Goal: Register for event/course

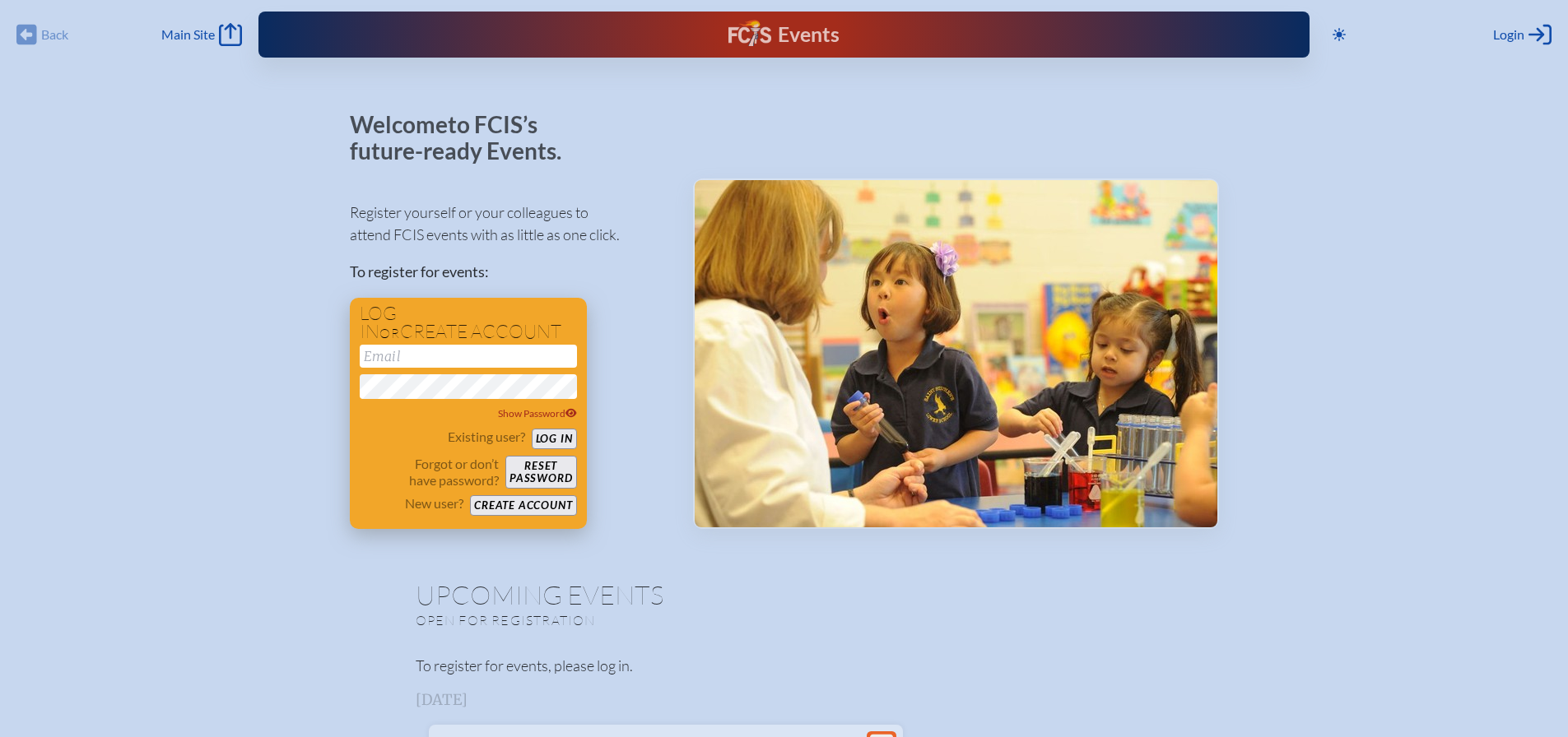
click at [488, 364] on input "email" at bounding box center [468, 356] width 217 height 23
type input "[EMAIL_ADDRESS][DOMAIN_NAME]"
click at [550, 442] on button "Log in" at bounding box center [555, 439] width 45 height 21
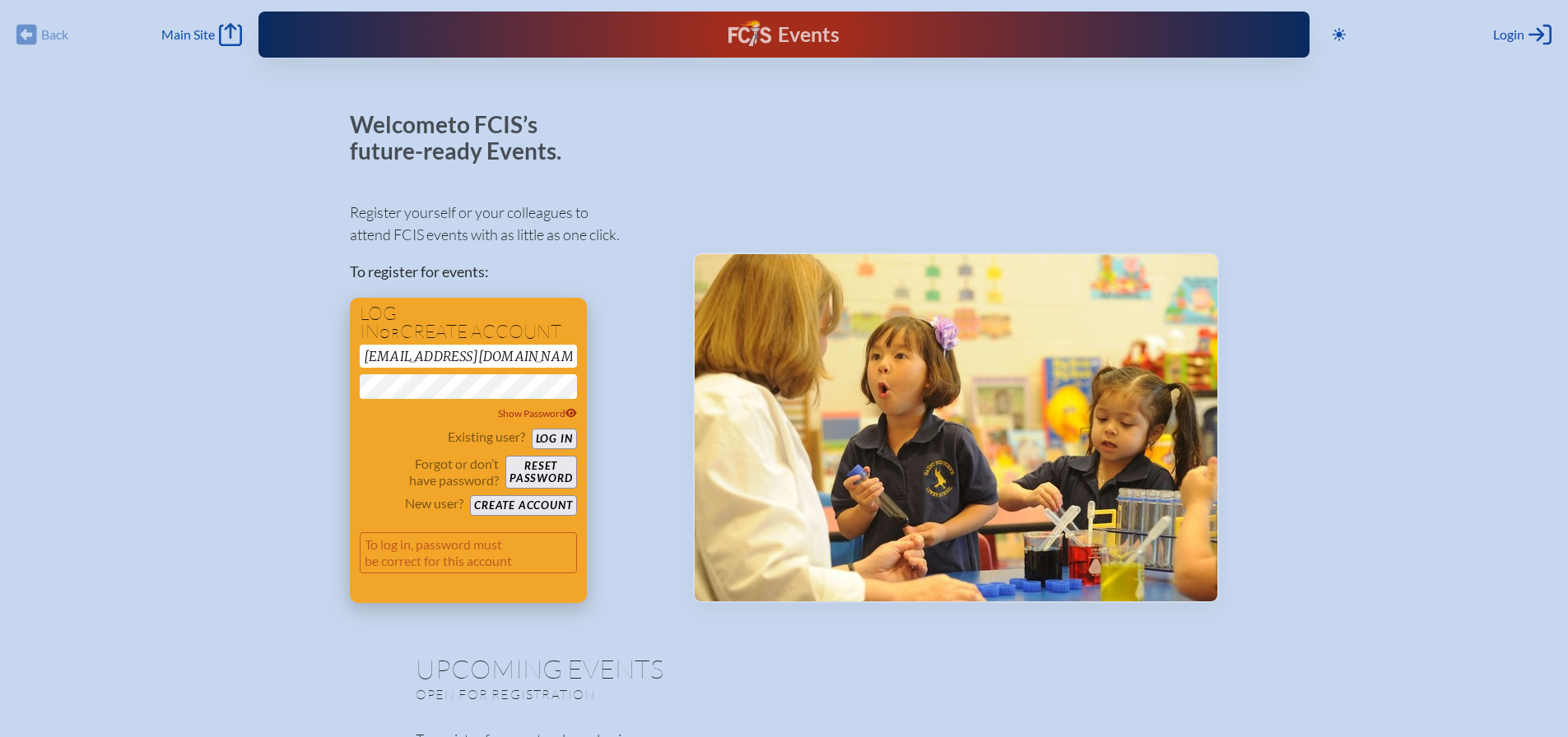
click at [392, 442] on div "Existing user? Log in" at bounding box center [468, 439] width 217 height 21
click at [517, 508] on button "Create account" at bounding box center [523, 506] width 106 height 21
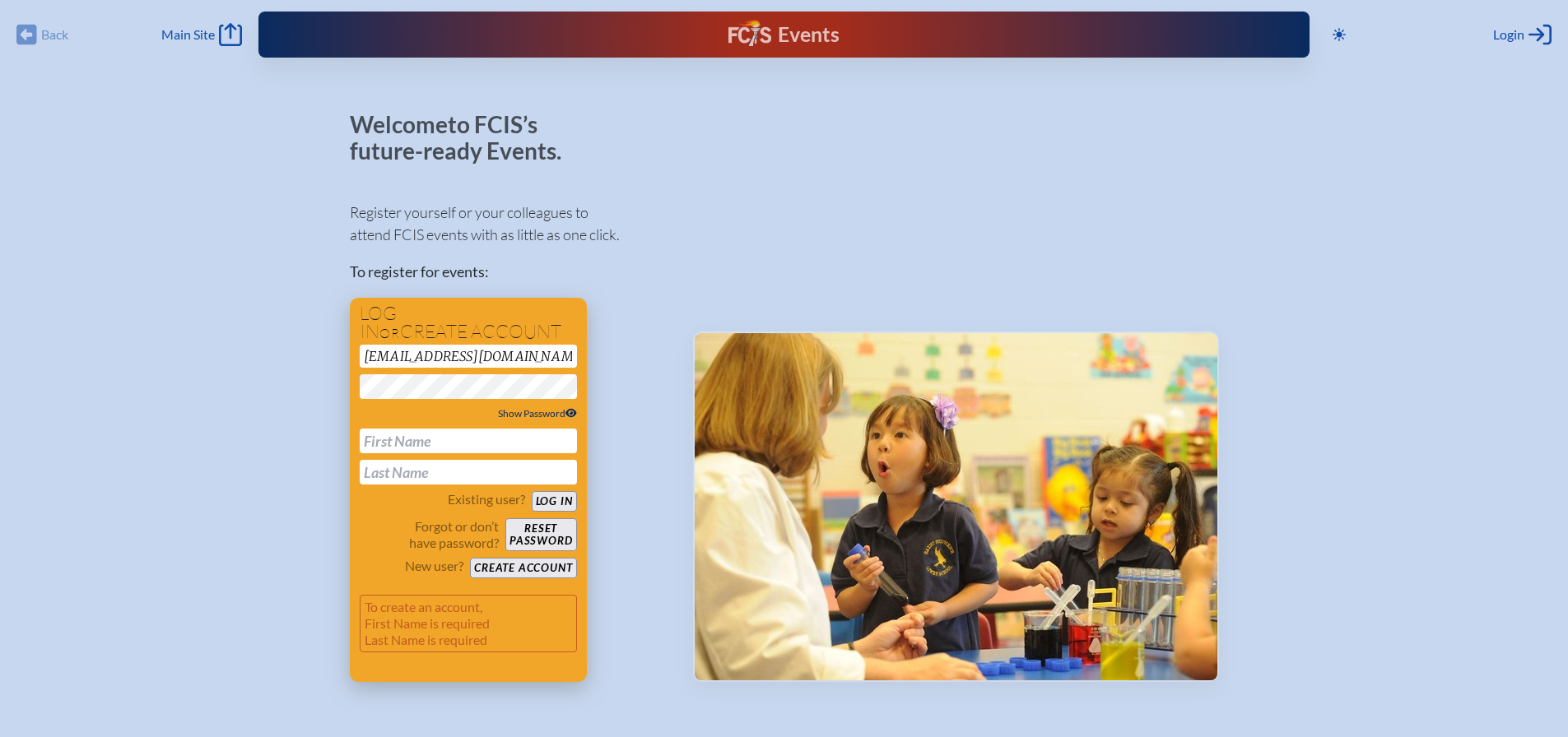
click at [508, 409] on span "Show Password" at bounding box center [537, 413] width 79 height 12
click at [461, 441] on input "text" at bounding box center [468, 441] width 217 height 25
type input "Najlaa"
click at [455, 484] on input "text" at bounding box center [468, 472] width 217 height 25
type input "[PERSON_NAME]"
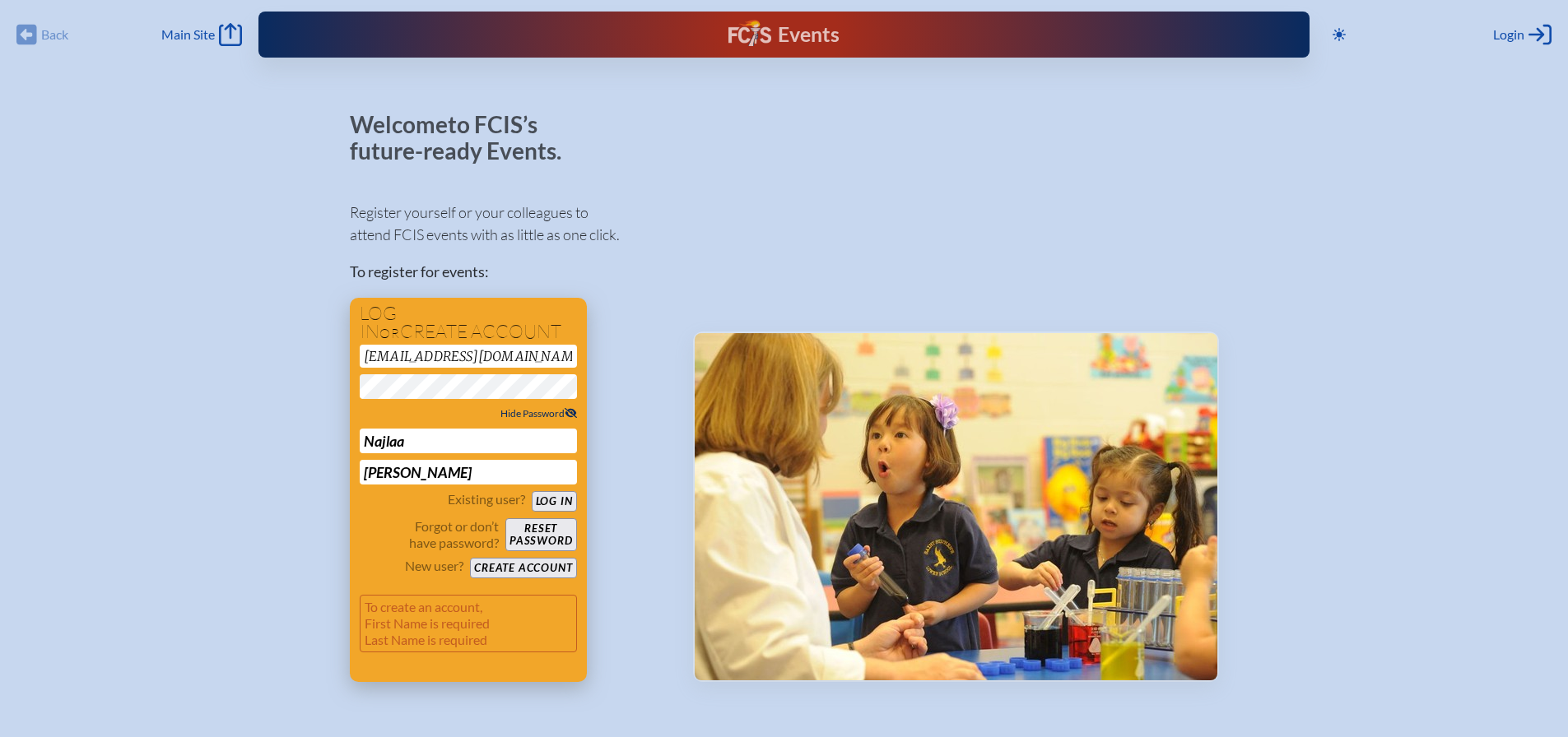
drag, startPoint x: 535, startPoint y: 562, endPoint x: 542, endPoint y: 570, distance: 10.6
click at [535, 563] on button "Create account" at bounding box center [523, 568] width 106 height 21
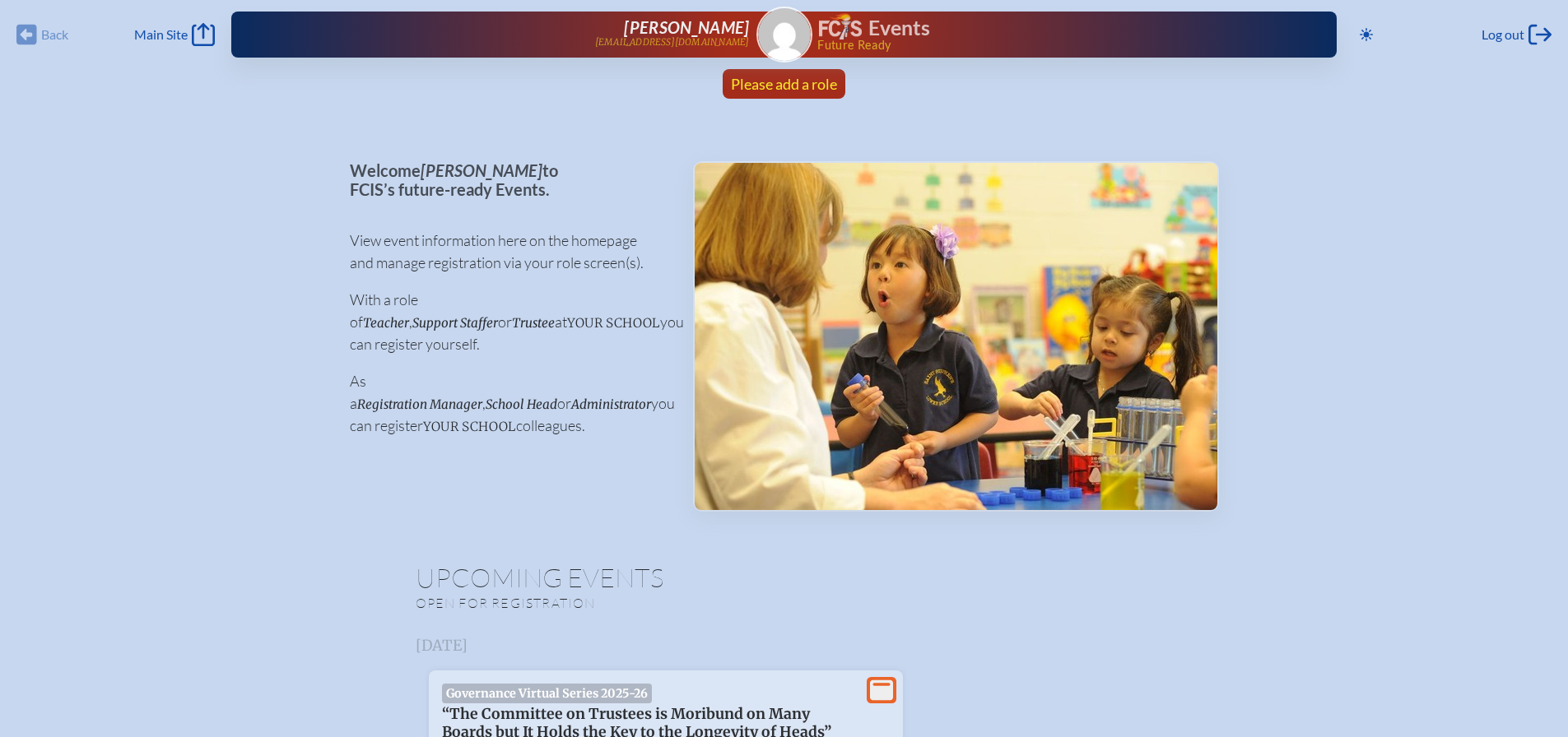
click at [800, 84] on span "Please add a role" at bounding box center [784, 84] width 106 height 18
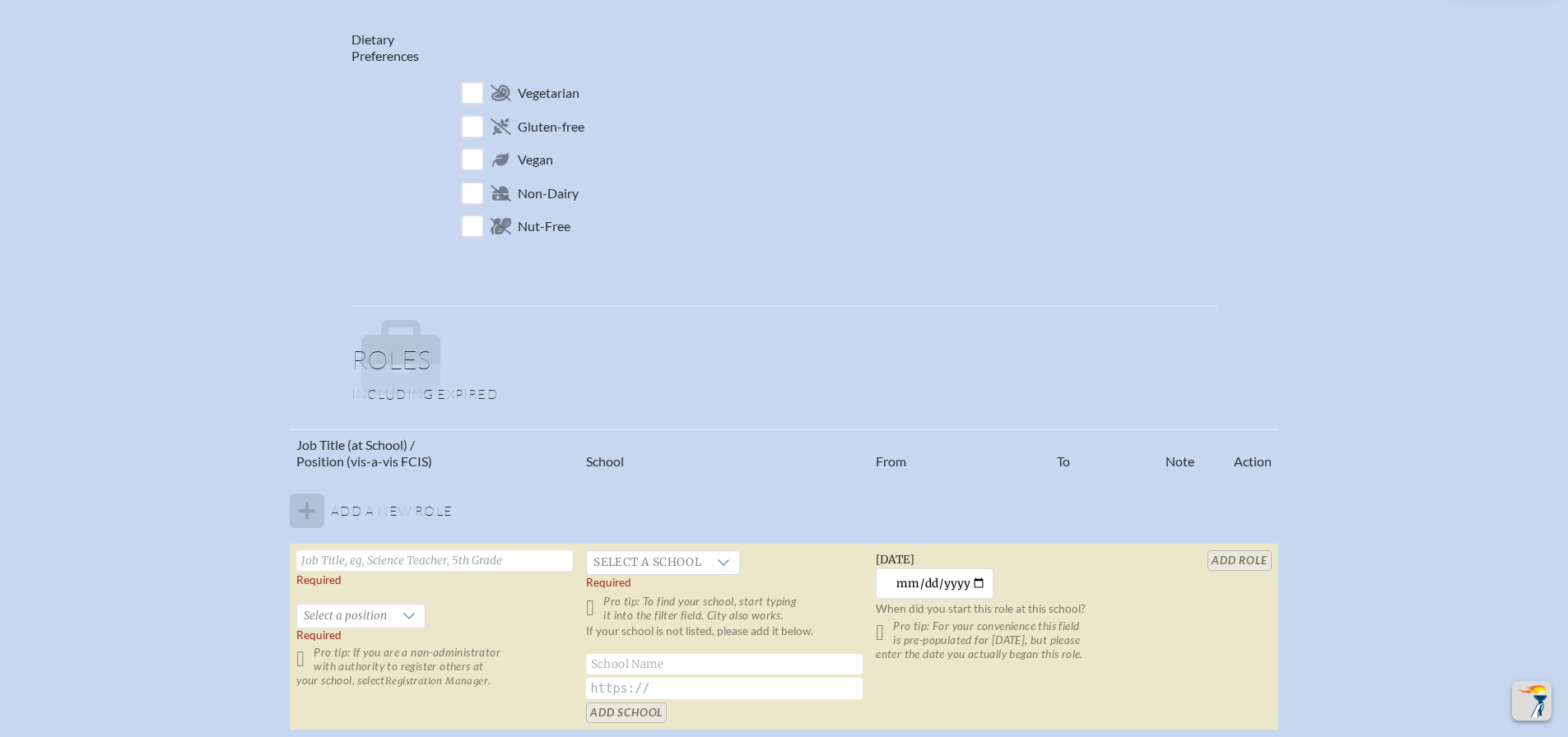
scroll to position [658, 0]
click at [357, 560] on input "text" at bounding box center [434, 560] width 277 height 21
click at [379, 606] on span "Select a position" at bounding box center [344, 614] width 96 height 23
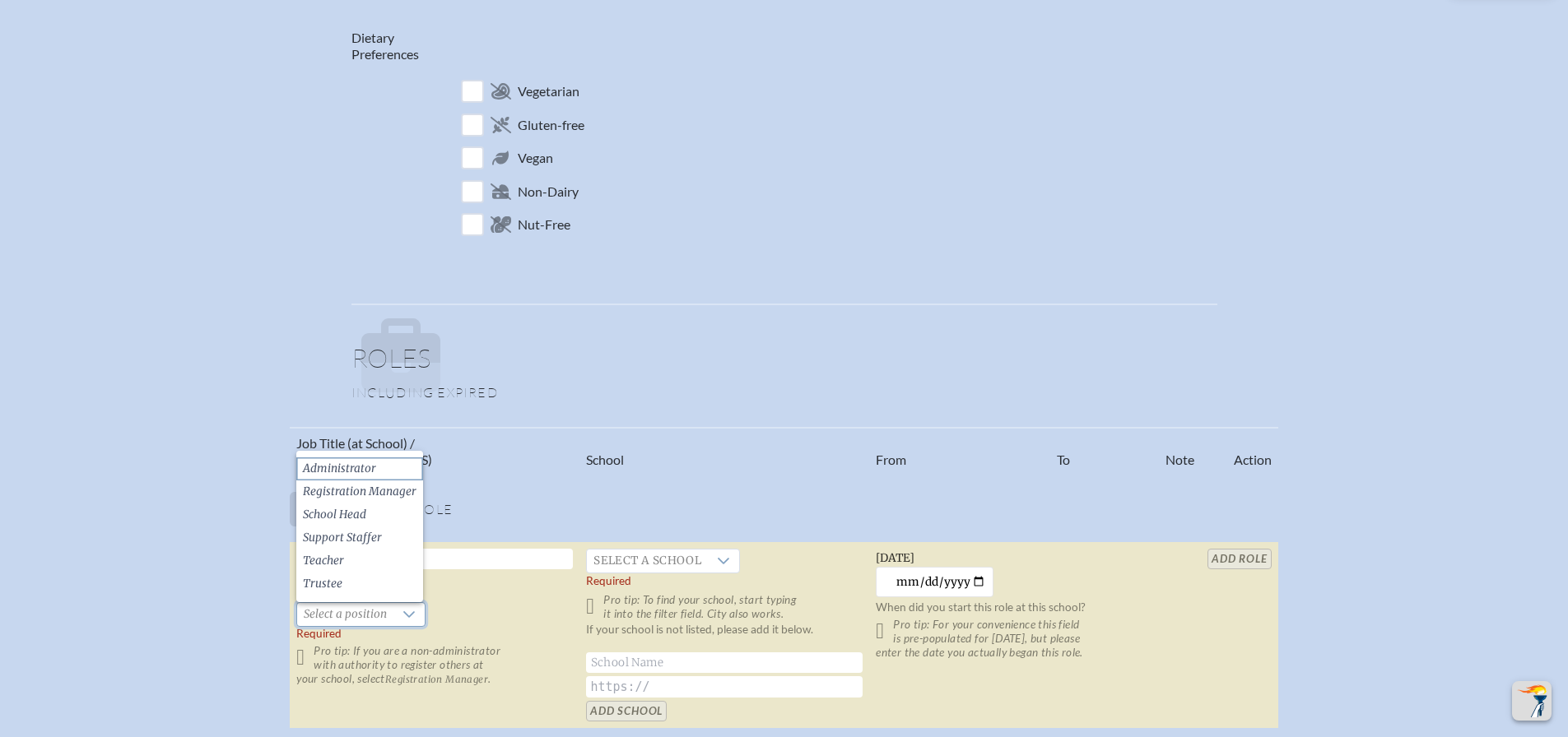
click at [381, 467] on li "Administrator" at bounding box center [359, 469] width 127 height 23
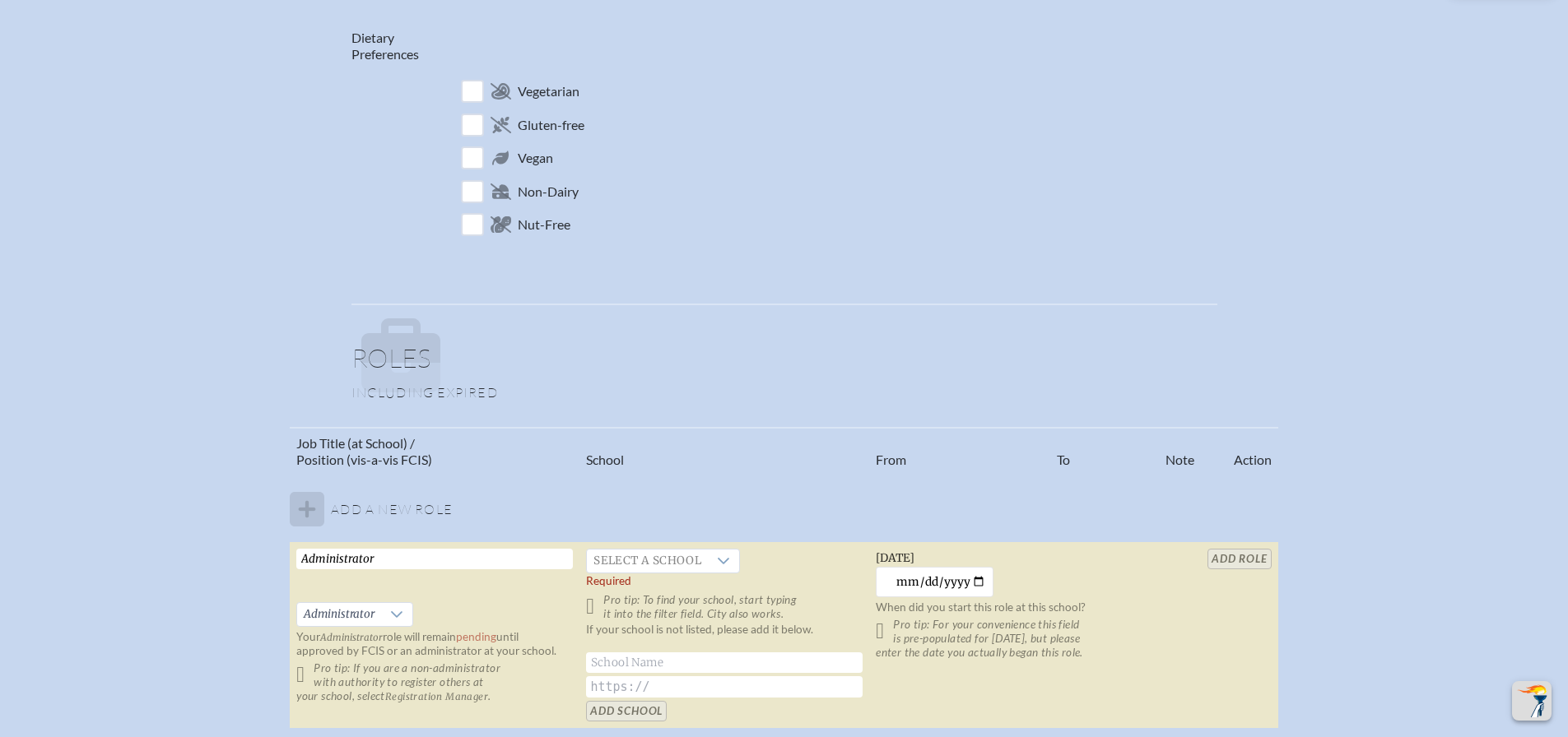
click at [456, 553] on input "Administrator" at bounding box center [434, 560] width 277 height 21
type input "School Coordinator"
click at [688, 562] on span "Select a school" at bounding box center [647, 561] width 121 height 23
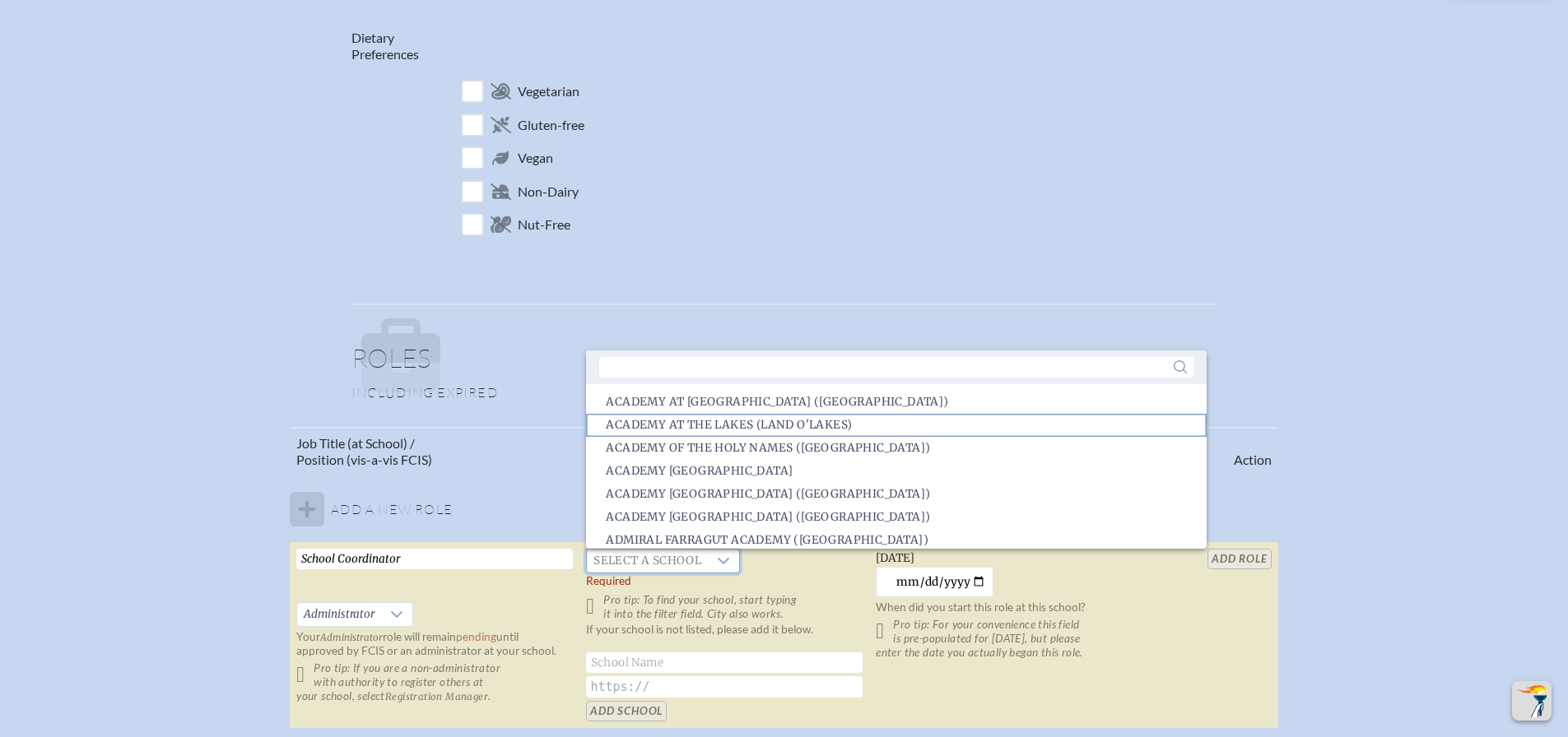
scroll to position [3, 0]
click at [735, 365] on input "text" at bounding box center [896, 368] width 594 height 21
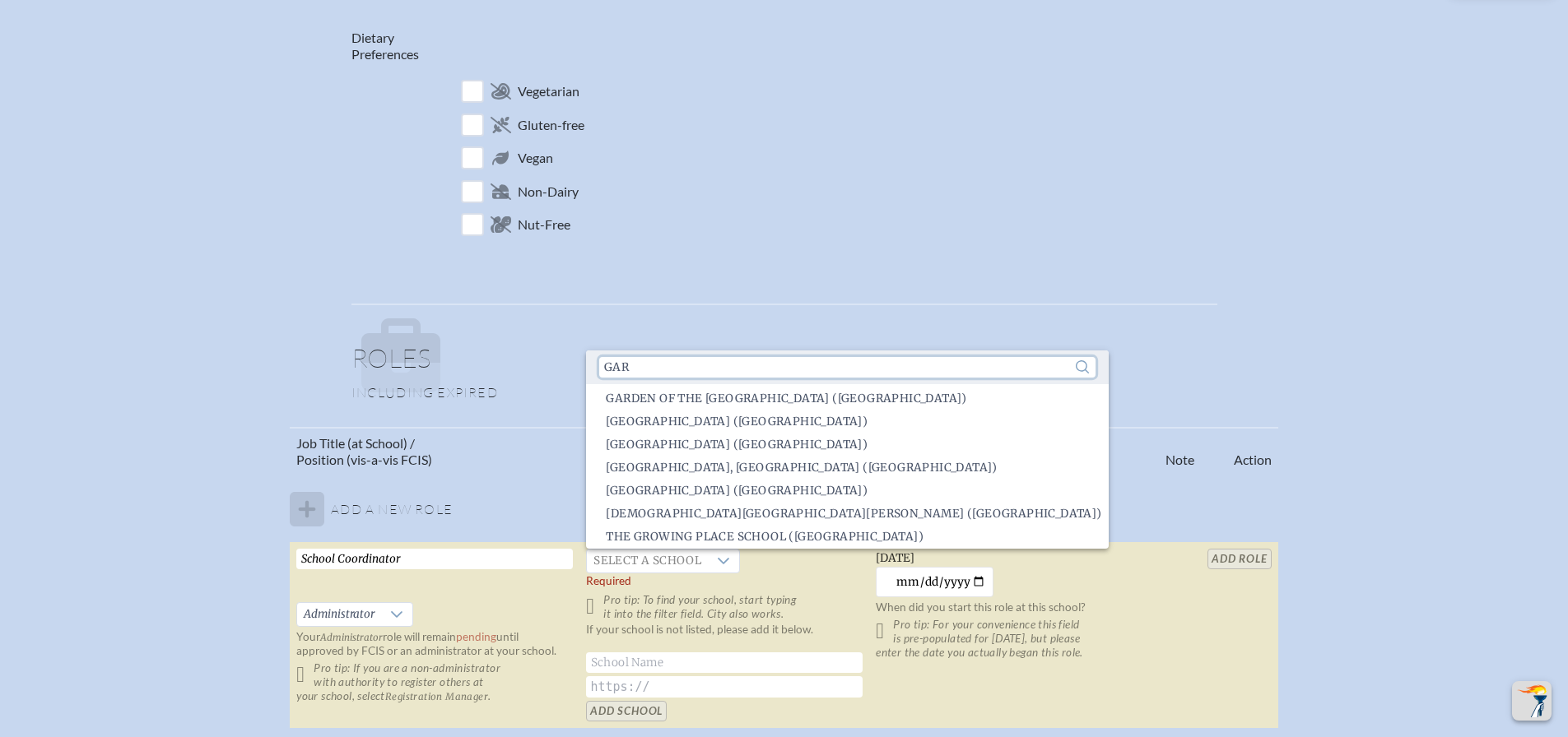
scroll to position [0, 0]
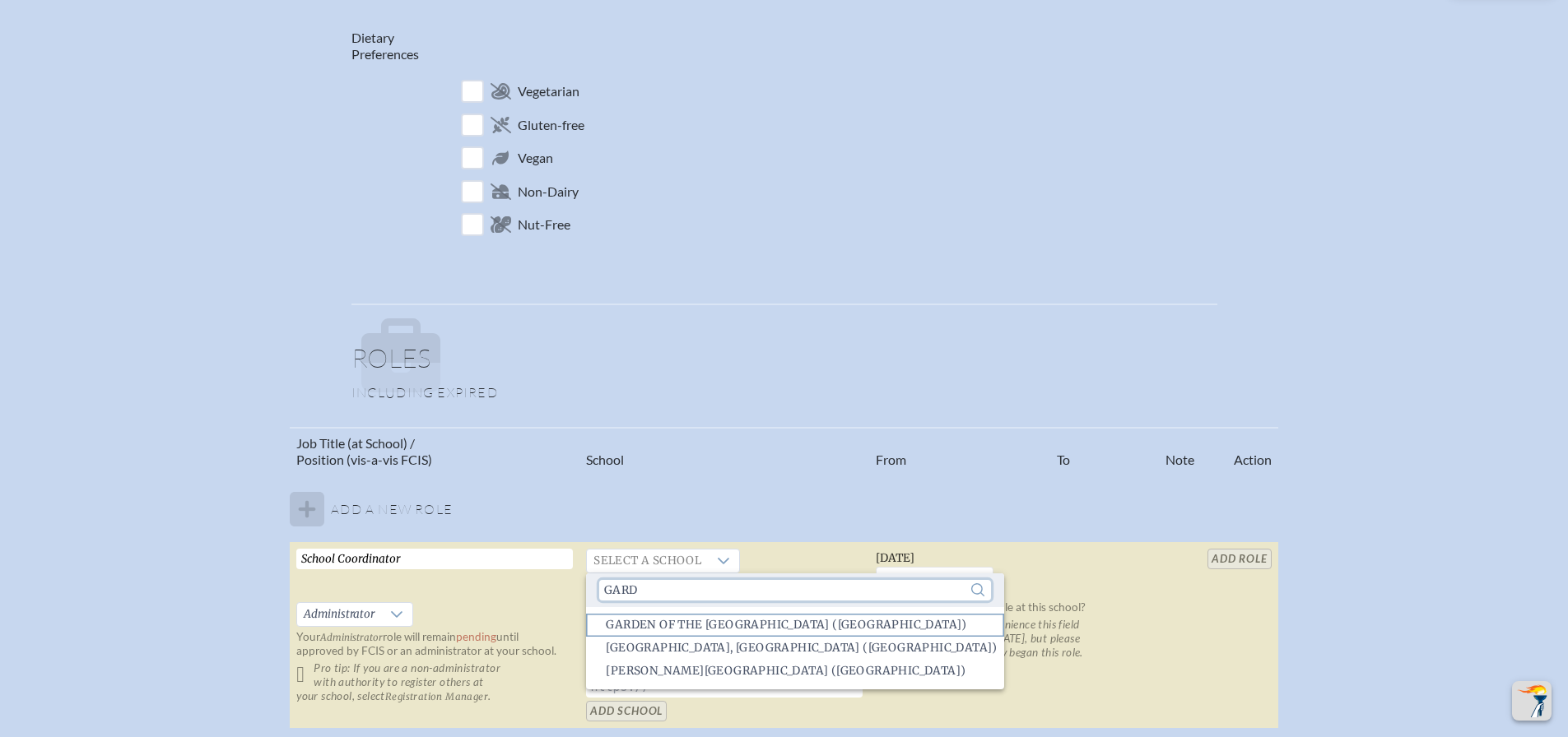
type input "gard"
click at [686, 626] on span "Garden of the [GEOGRAPHIC_DATA] ([GEOGRAPHIC_DATA])" at bounding box center [786, 625] width 361 height 16
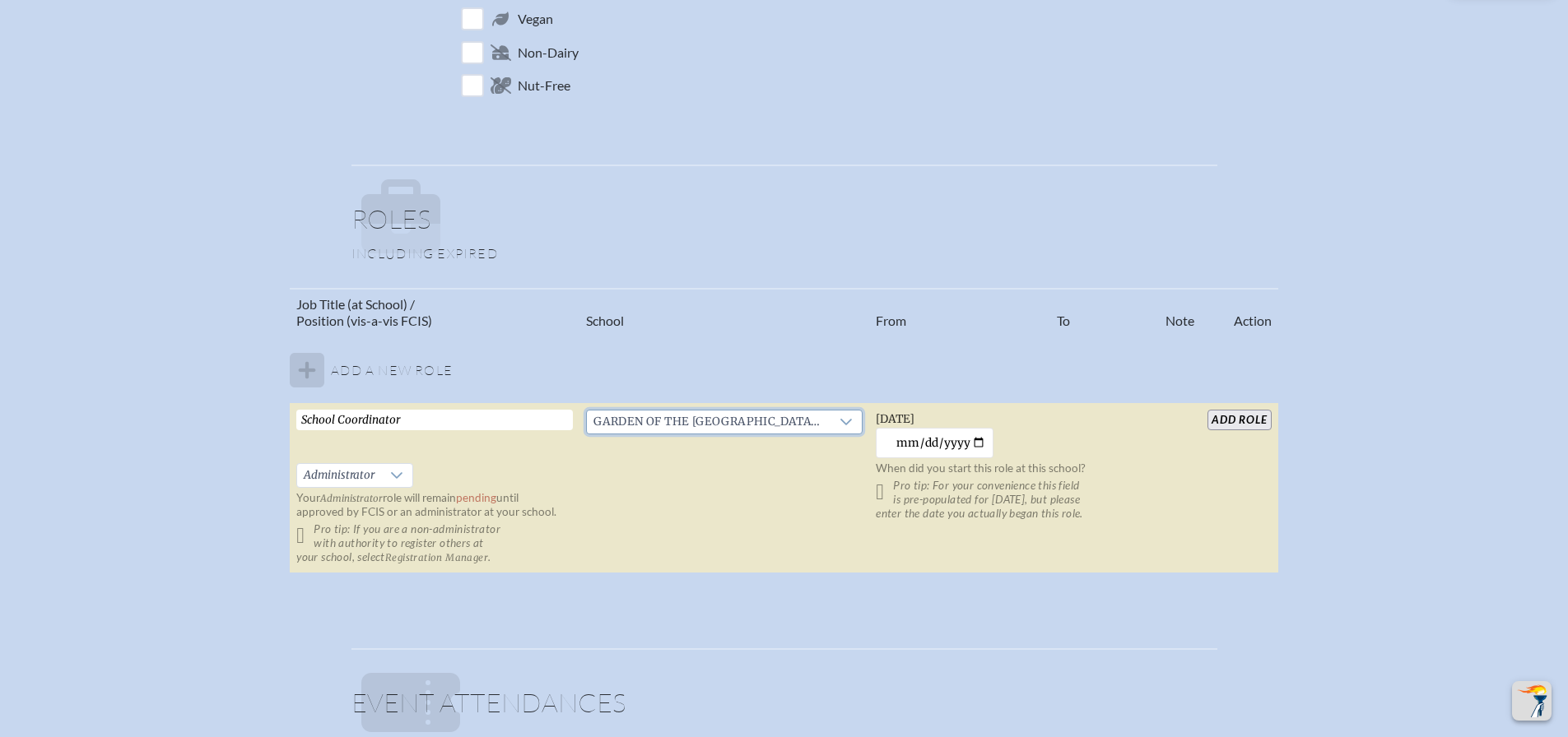
scroll to position [740, 0]
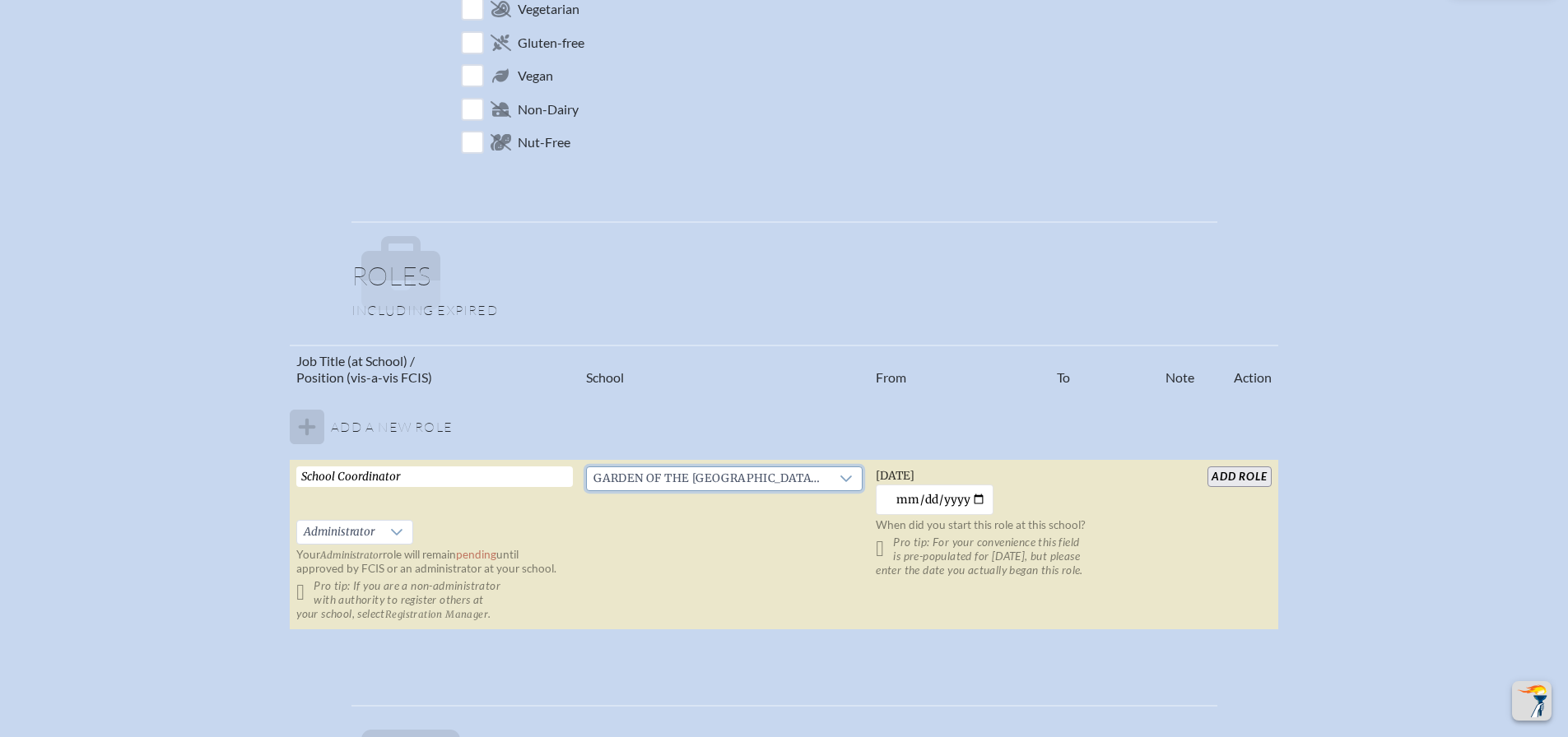
click at [1255, 477] on input "add Role" at bounding box center [1239, 477] width 63 height 21
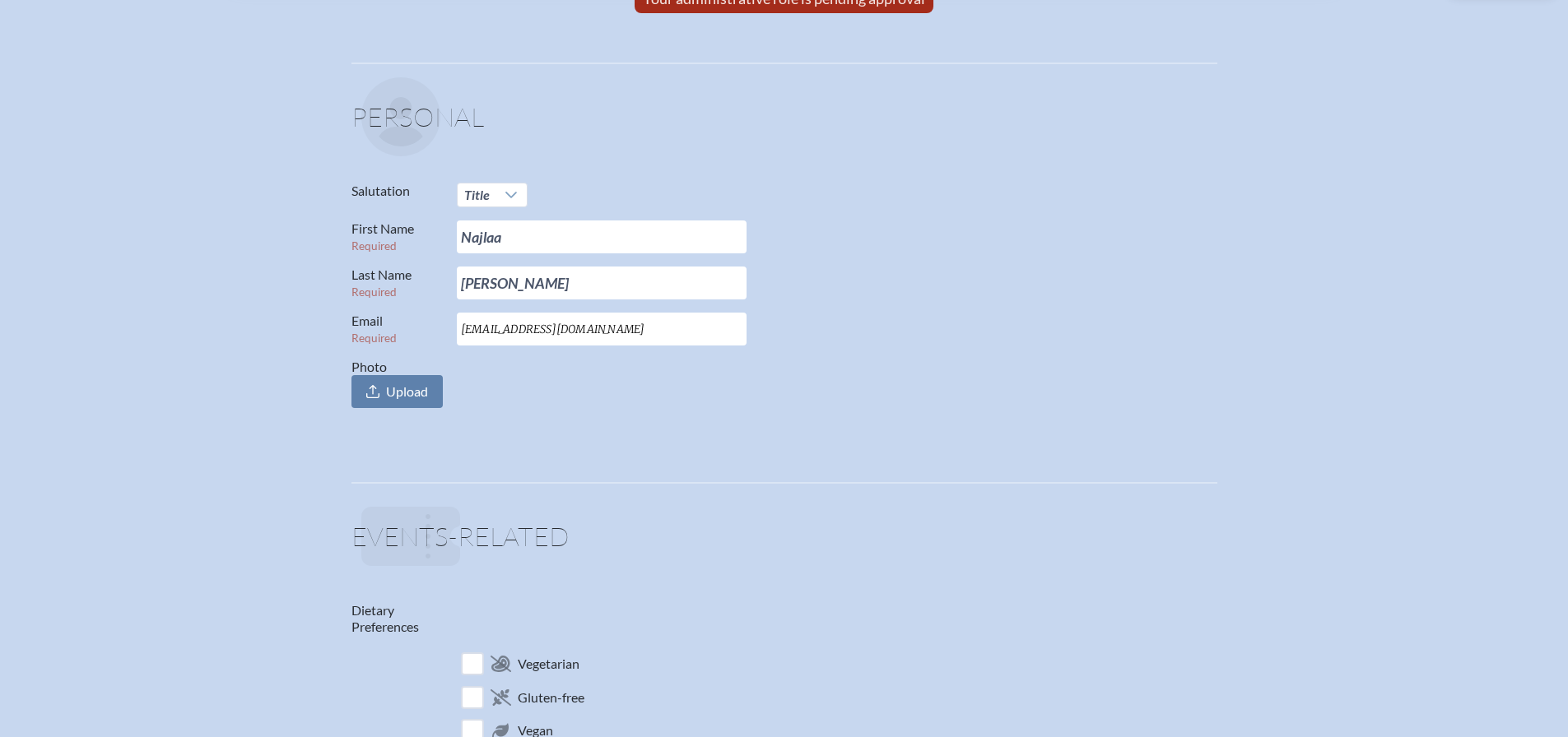
scroll to position [82, 0]
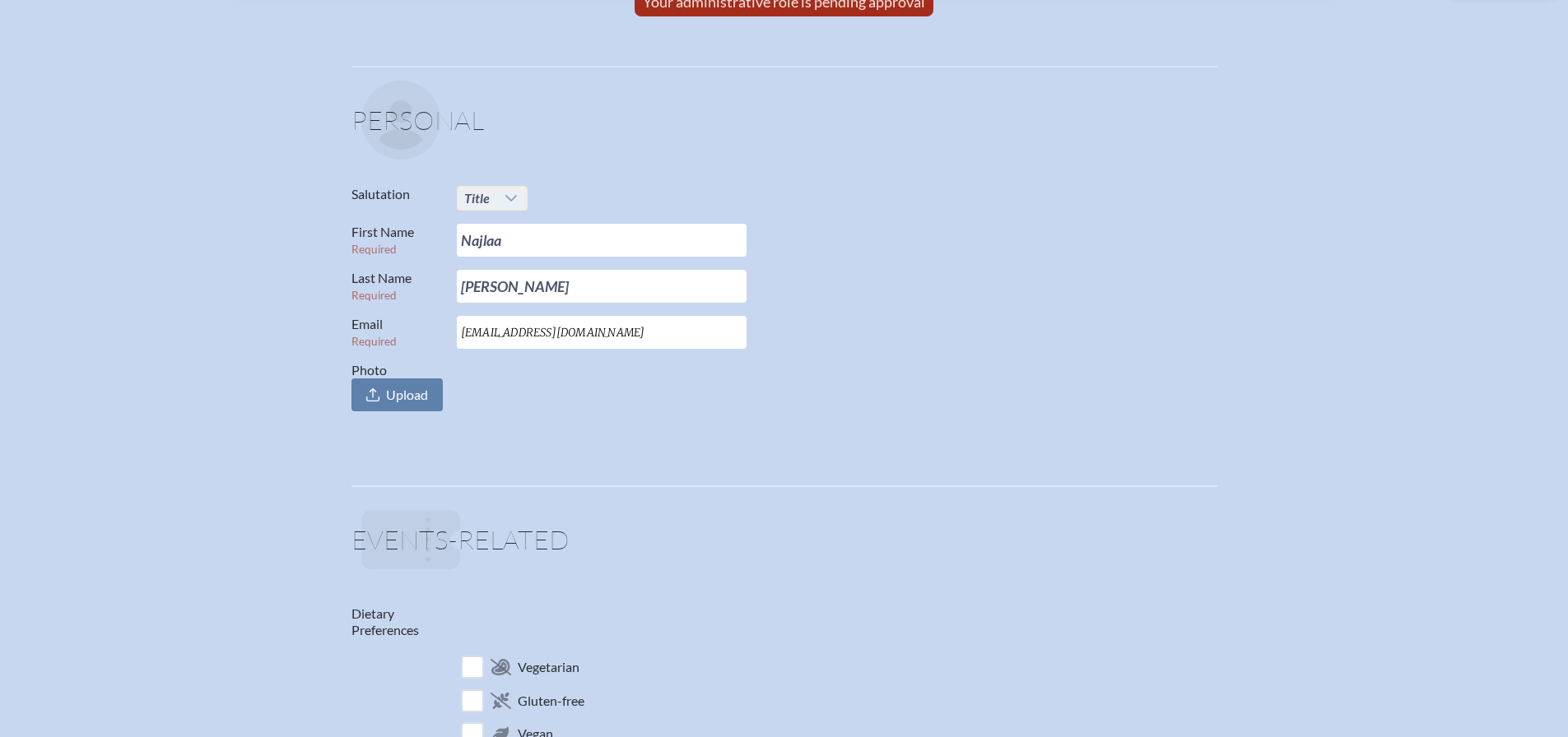
click at [508, 199] on icon at bounding box center [511, 198] width 13 height 13
click at [646, 187] on p "Salutation Title" at bounding box center [778, 198] width 853 height 25
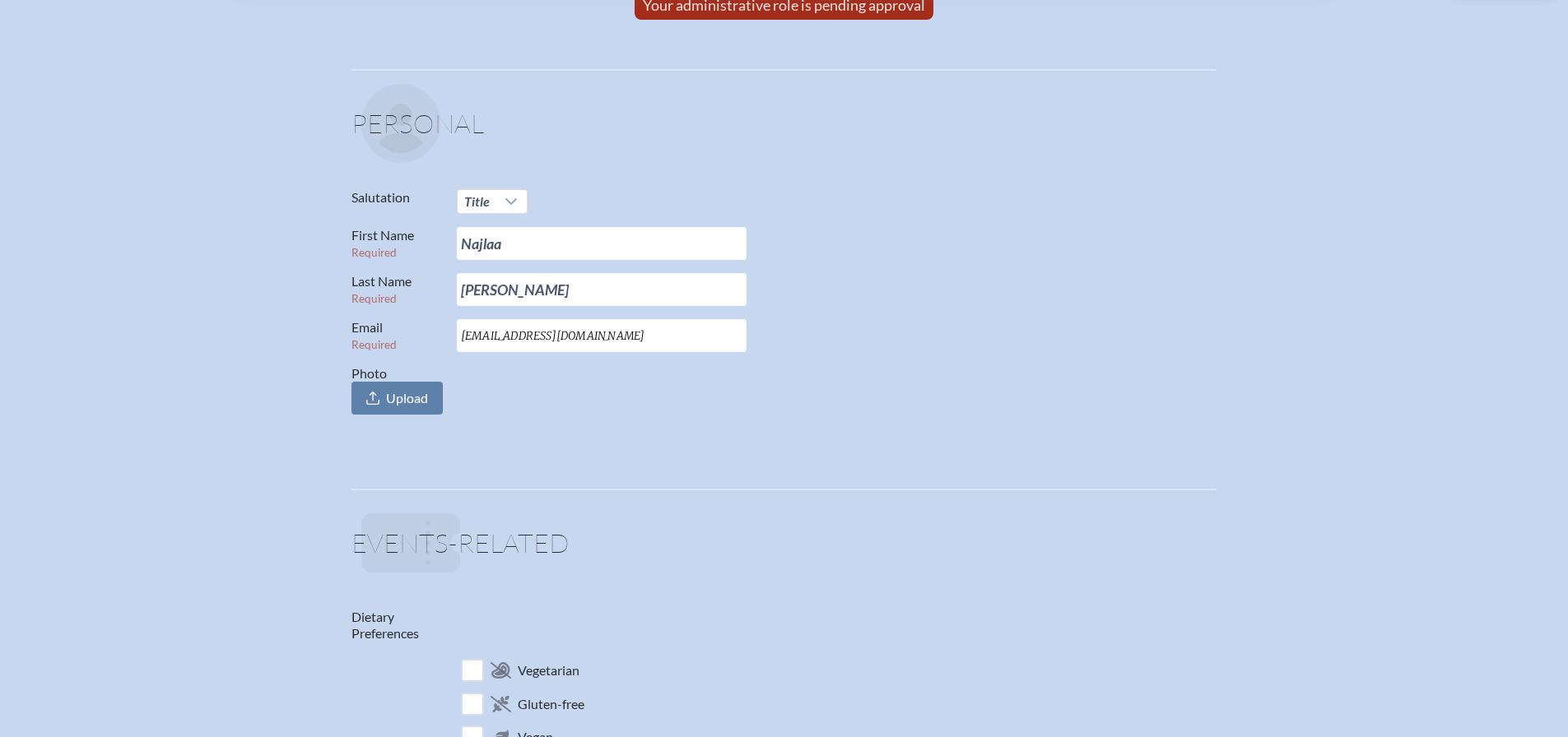
scroll to position [0, 0]
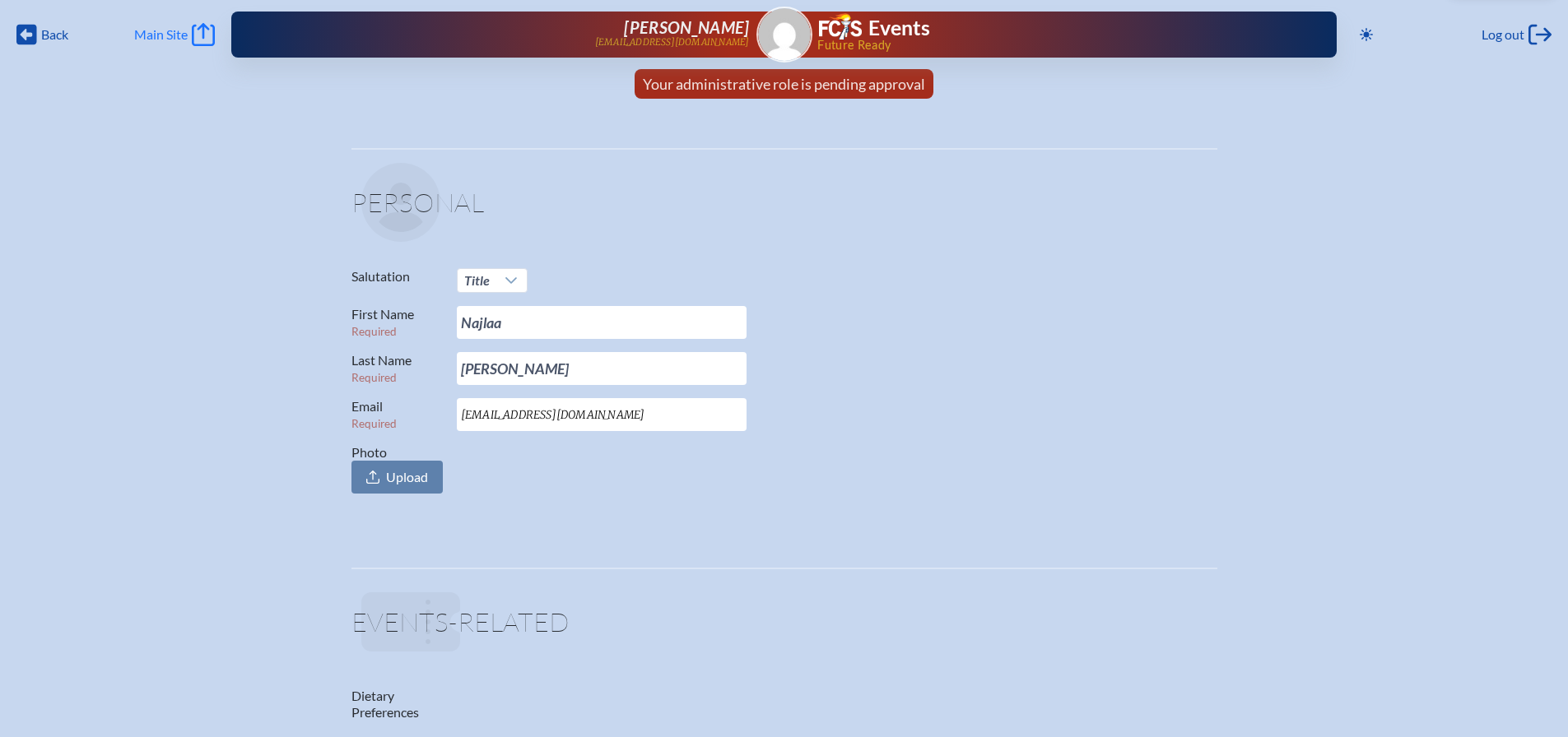
click at [178, 37] on span "Main Site" at bounding box center [161, 34] width 54 height 16
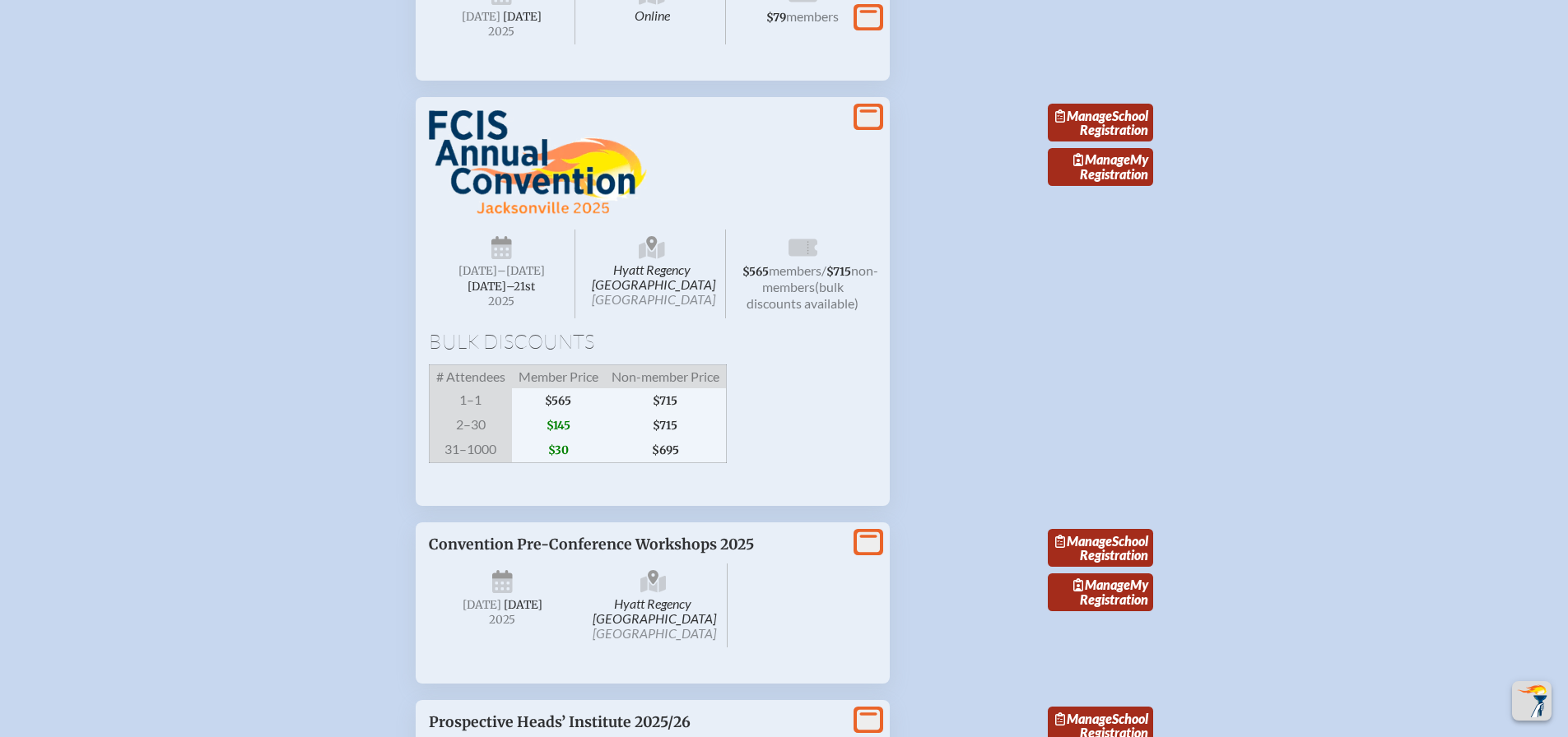
scroll to position [2387, 0]
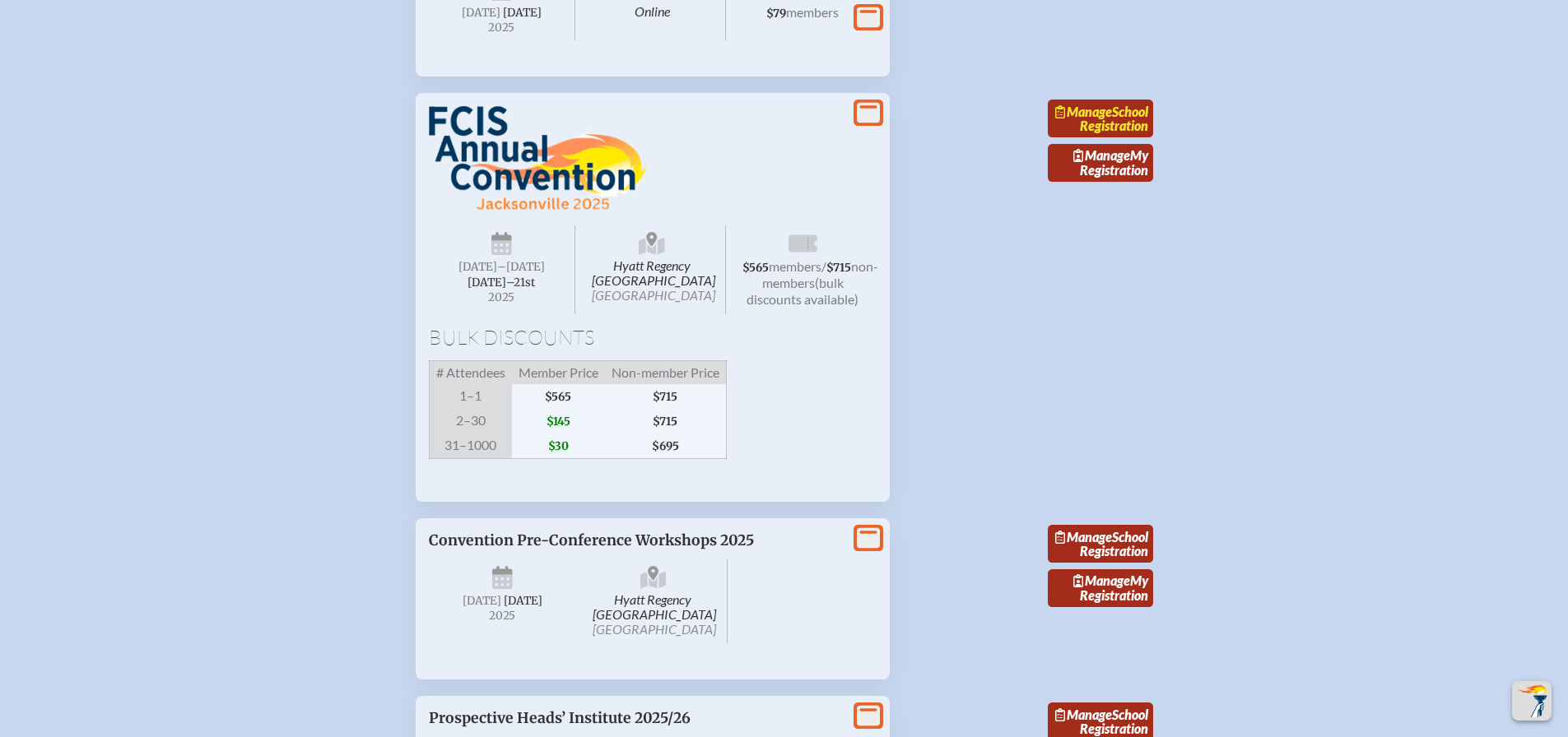
click at [1131, 138] on link "Manage School Registration" at bounding box center [1101, 119] width 106 height 38
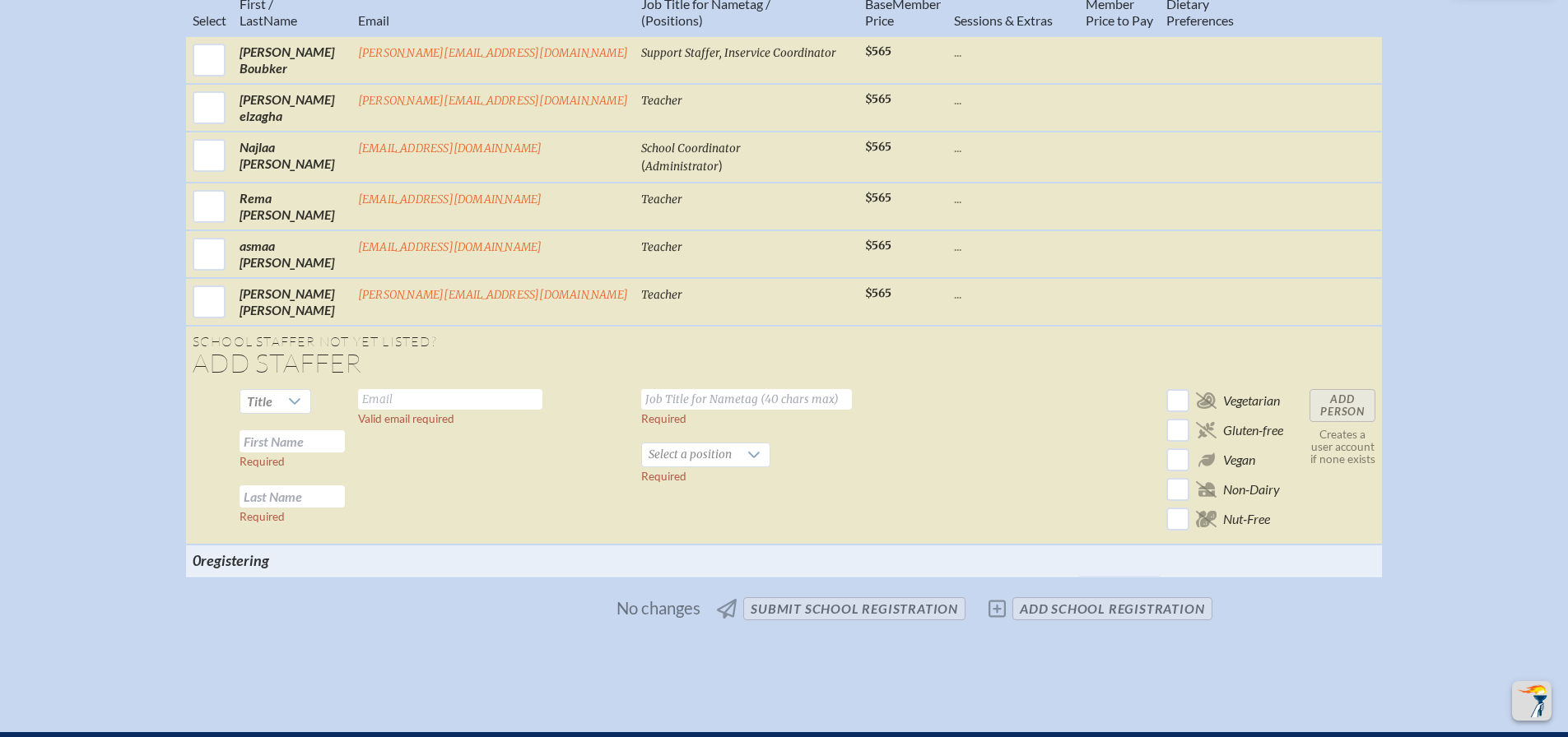
scroll to position [988, 0]
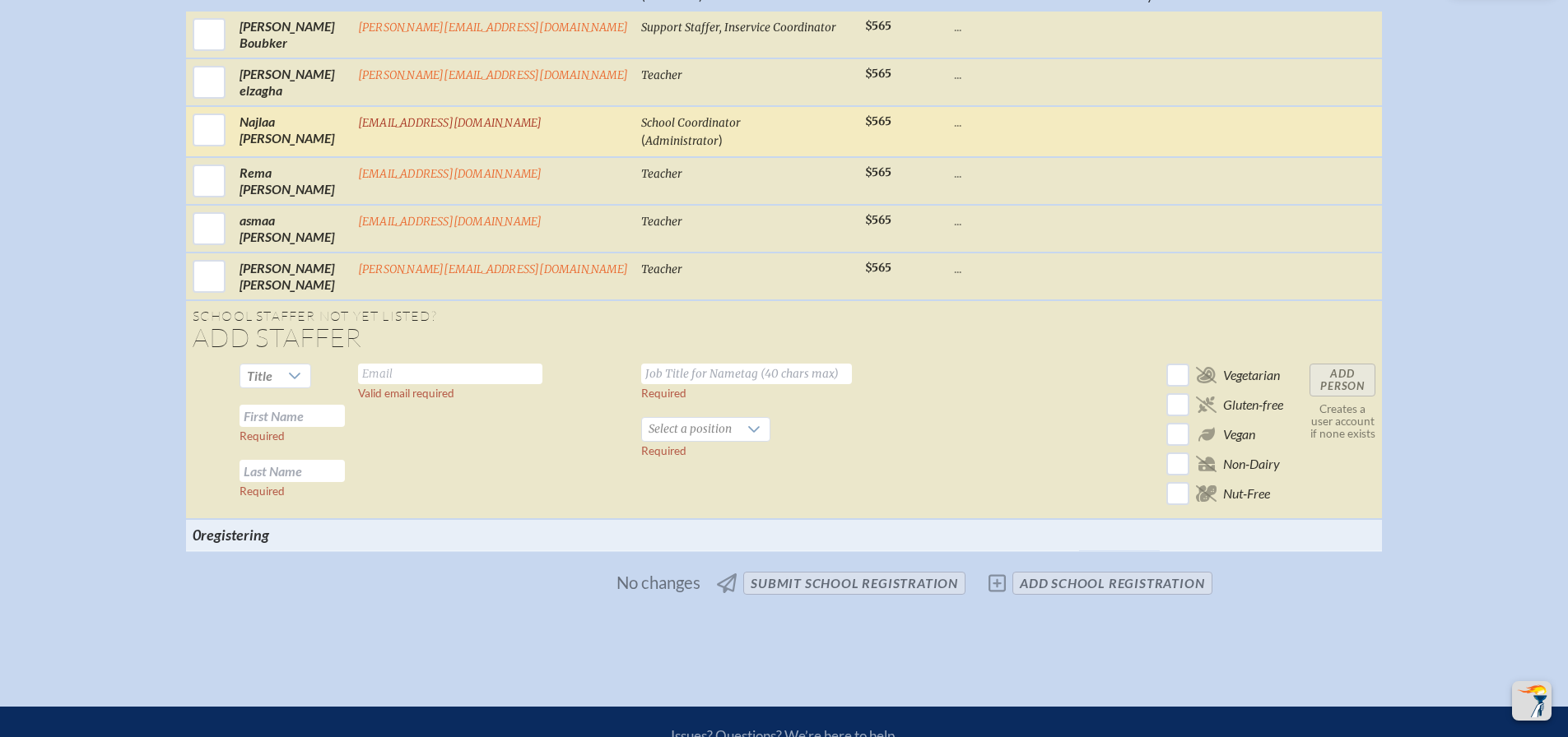
click at [229, 151] on input "checkbox" at bounding box center [209, 131] width 42 height 42
checkbox input "true"
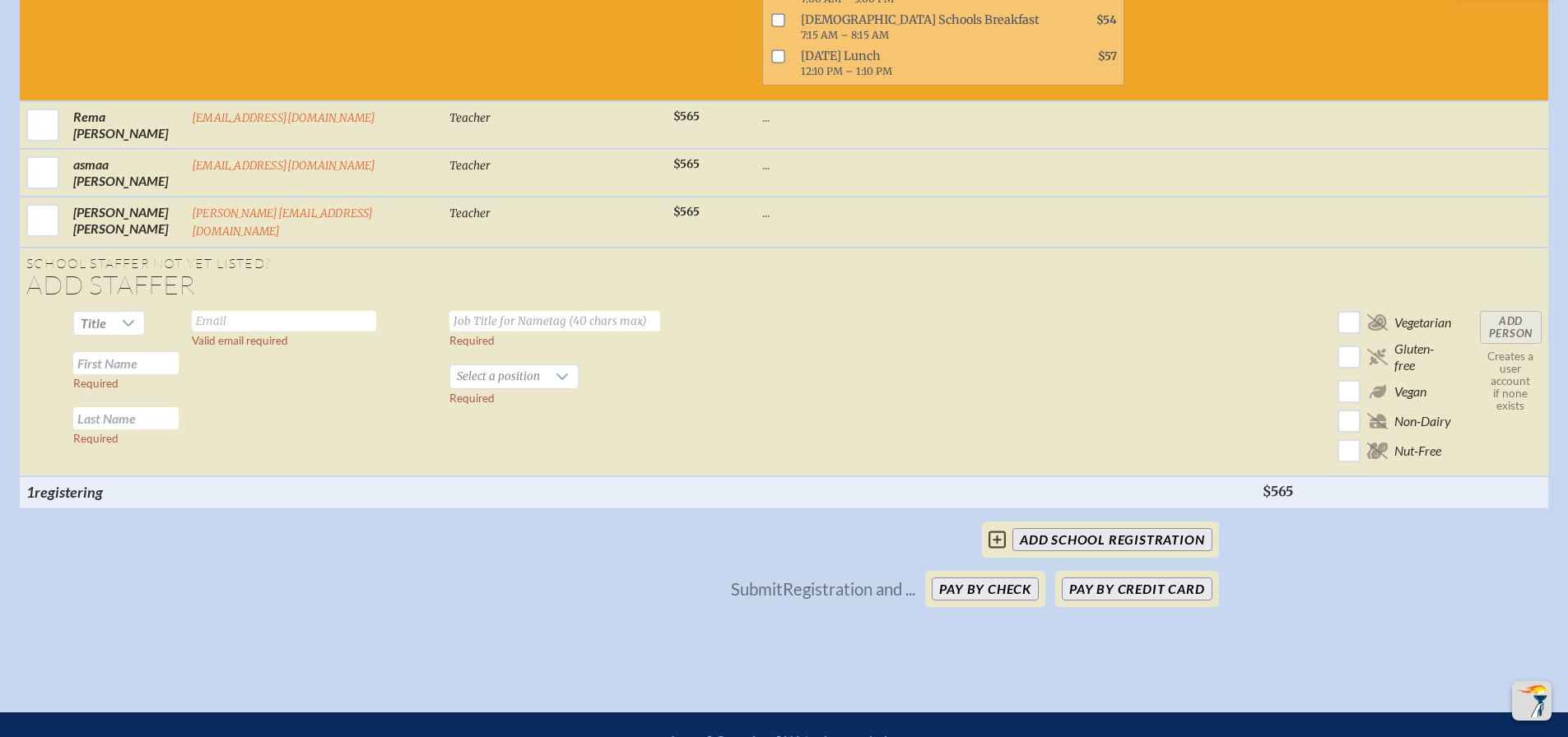
scroll to position [1810, 0]
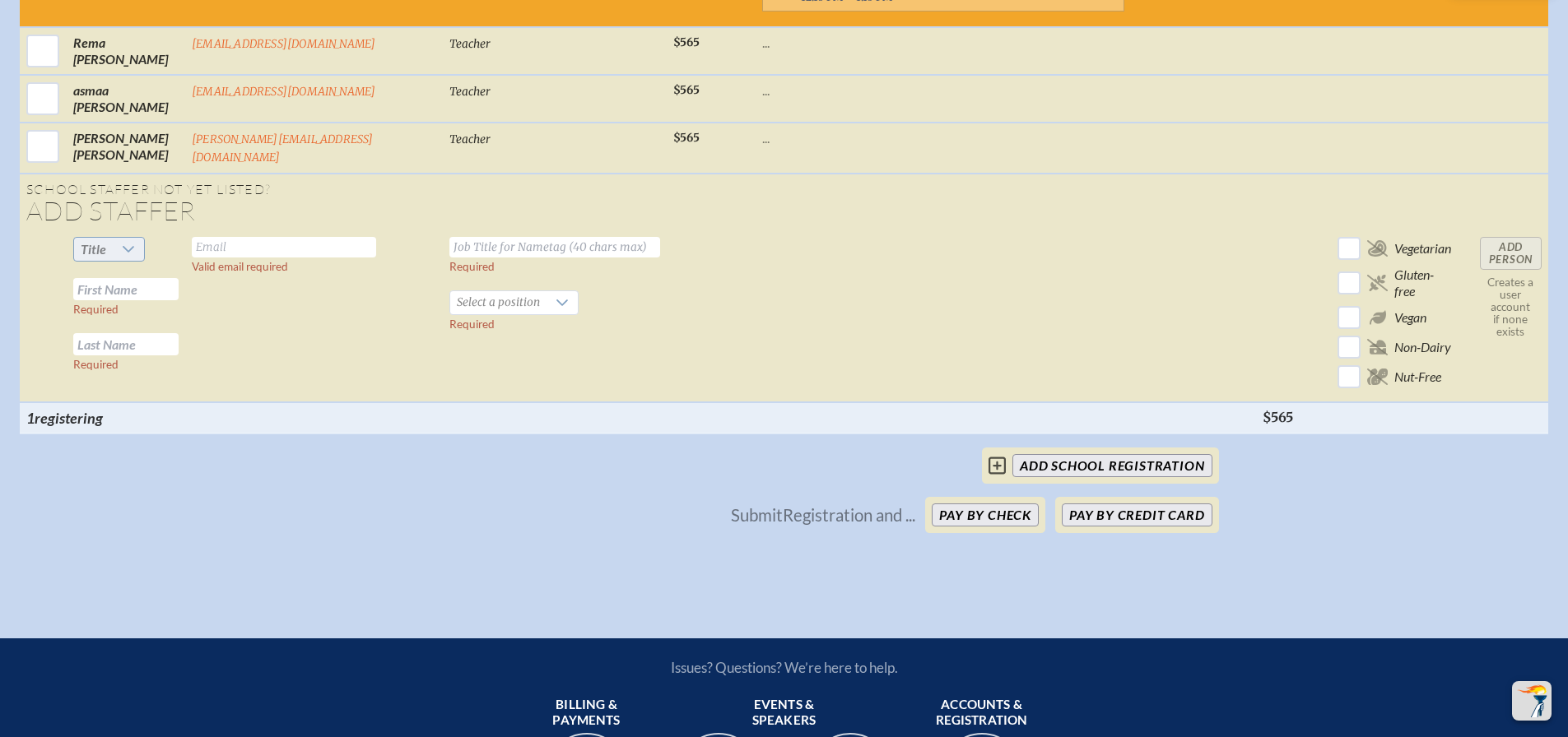
drag, startPoint x: 119, startPoint y: 304, endPoint x: 110, endPoint y: 305, distance: 9.1
click at [114, 261] on div at bounding box center [128, 249] width 31 height 23
click at [118, 323] on li "Mr" at bounding box center [104, 330] width 71 height 23
click at [244, 258] on input "text" at bounding box center [284, 247] width 184 height 21
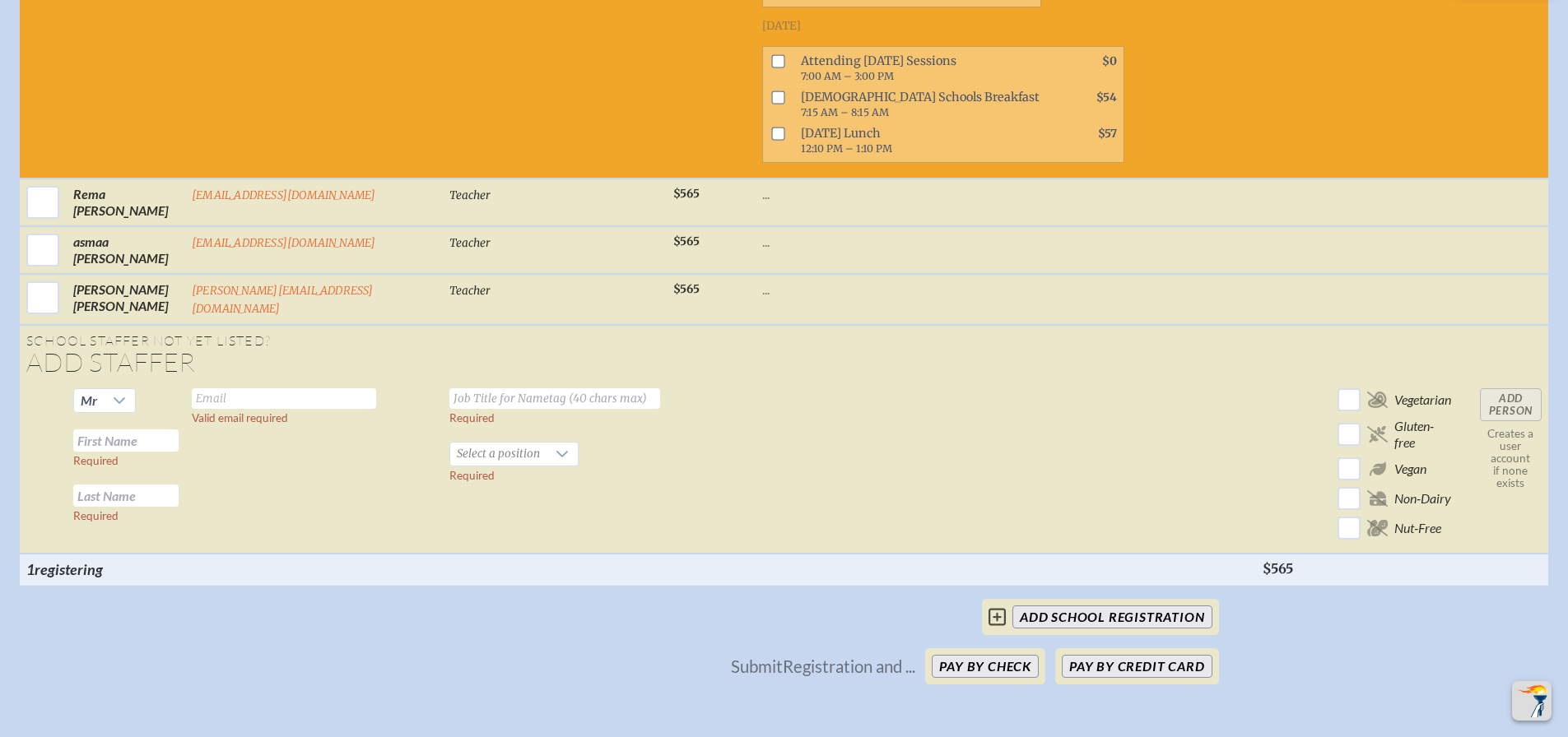
scroll to position [1975, 0]
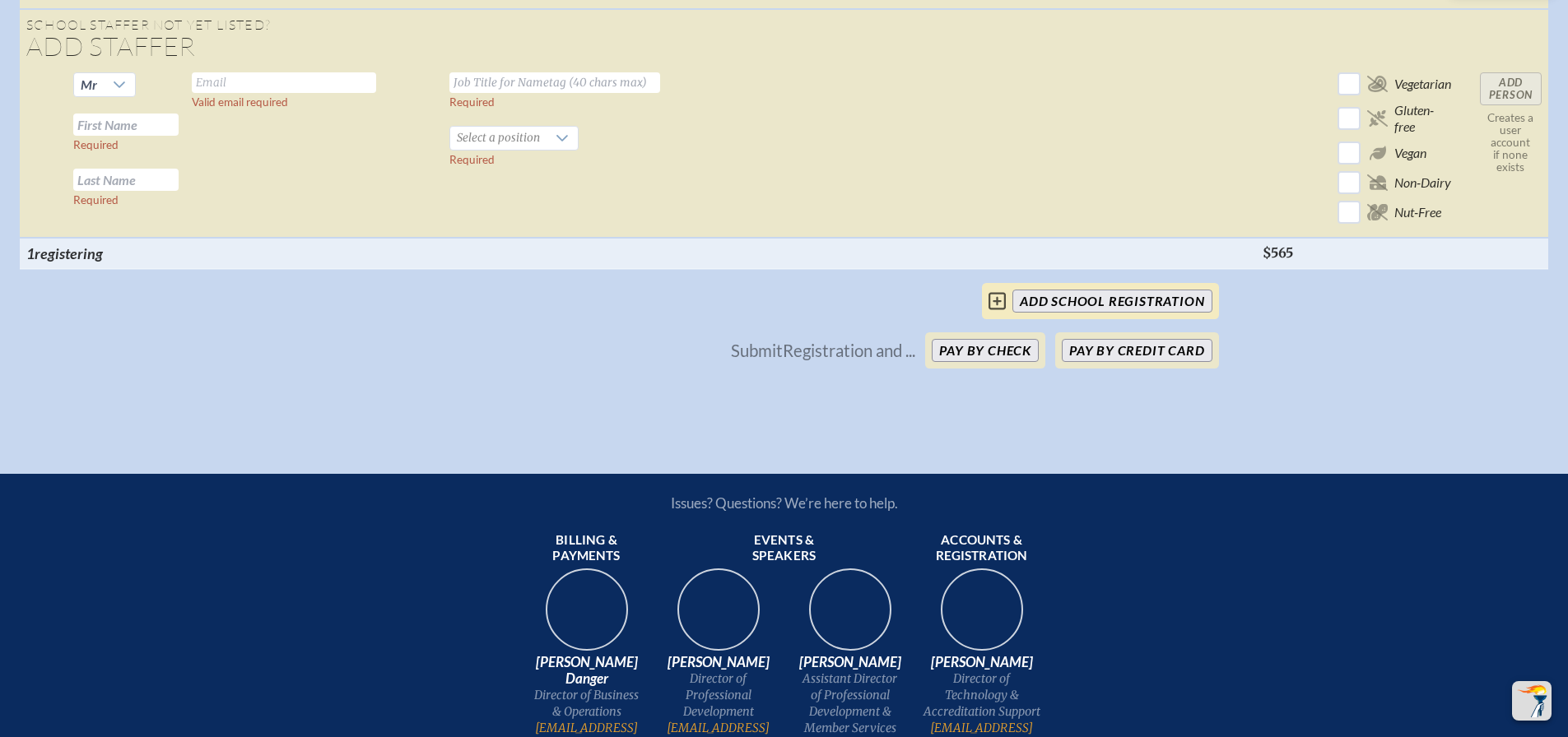
click at [1115, 313] on input "add School Registration" at bounding box center [1112, 301] width 199 height 23
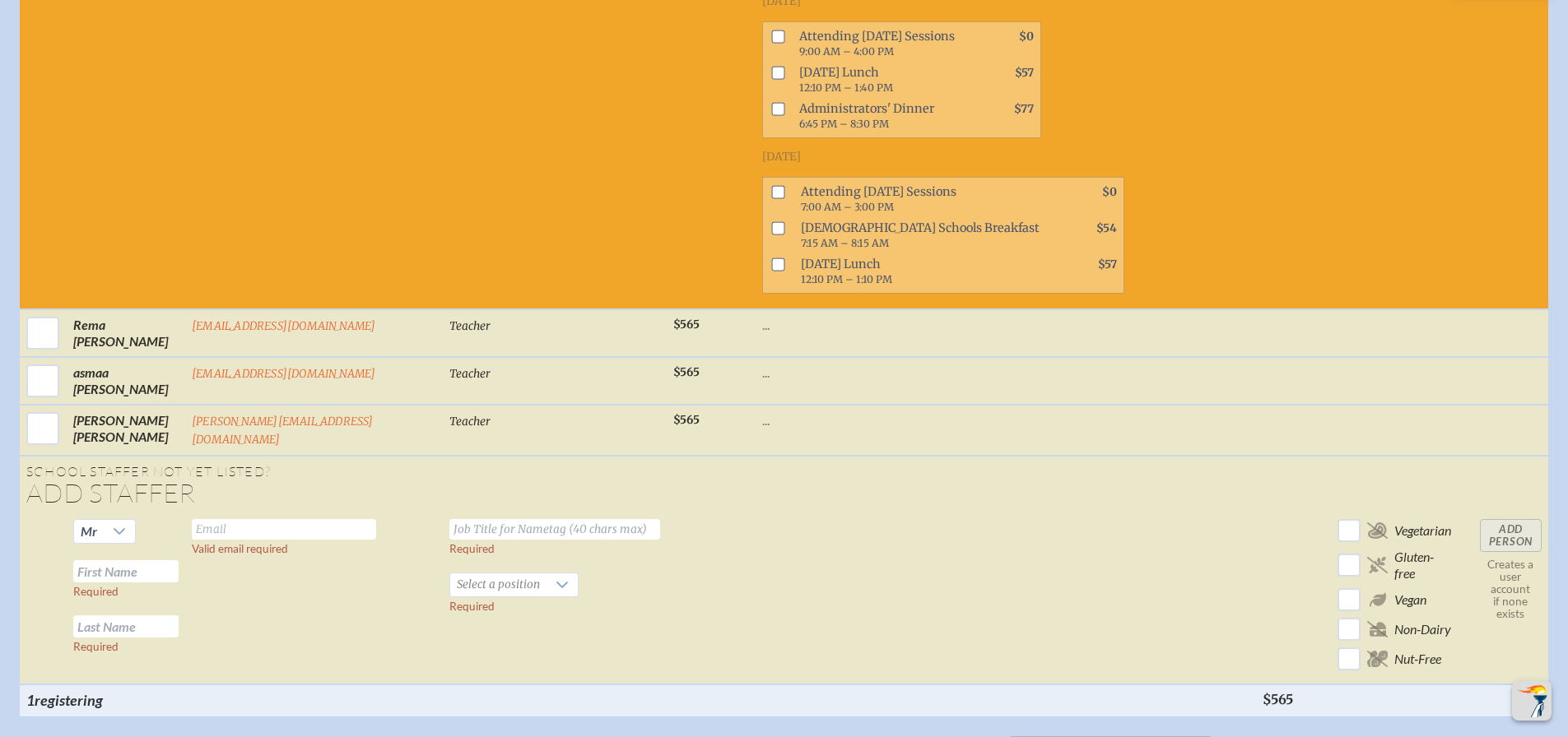
scroll to position [1481, 0]
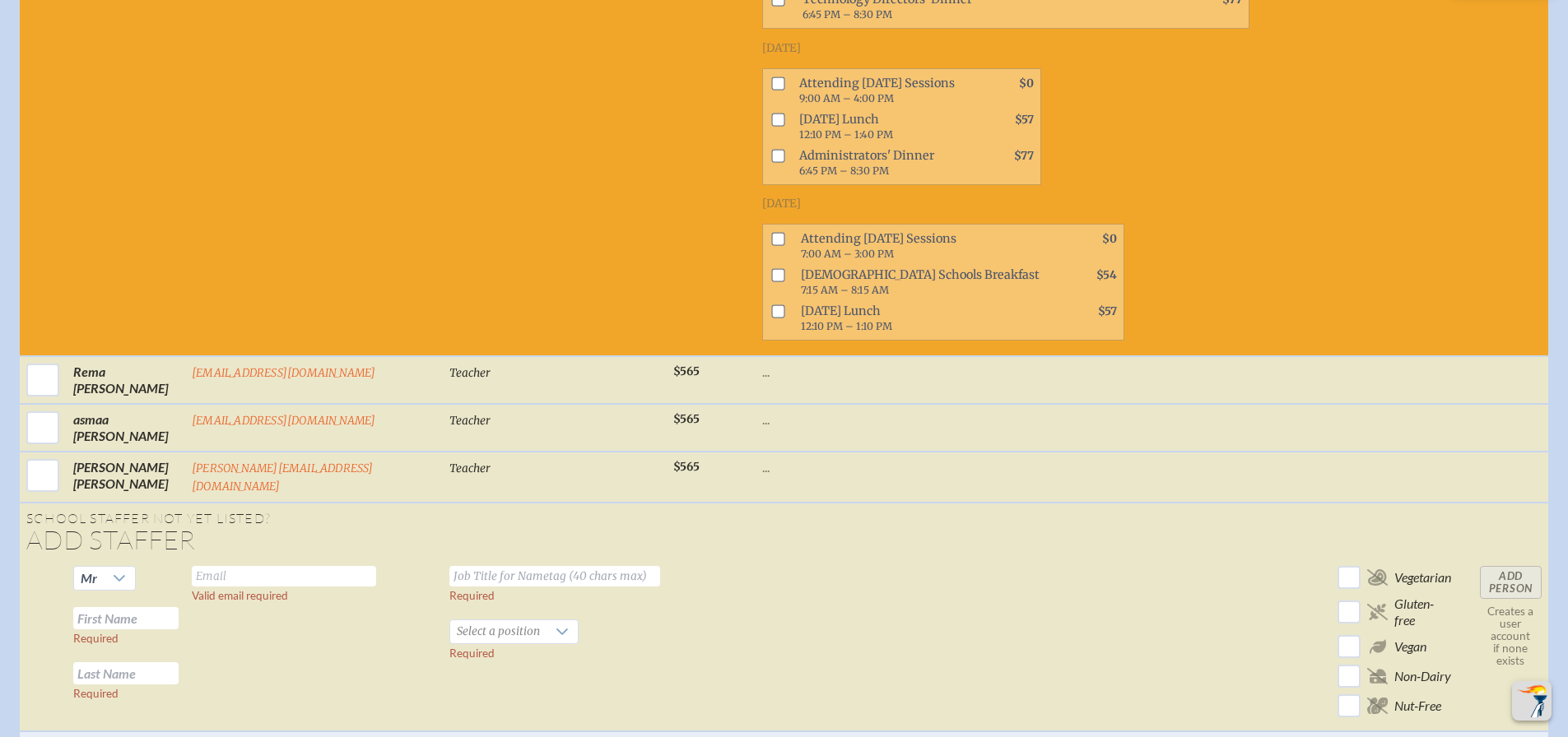
click at [305, 586] on input "text" at bounding box center [284, 577] width 184 height 21
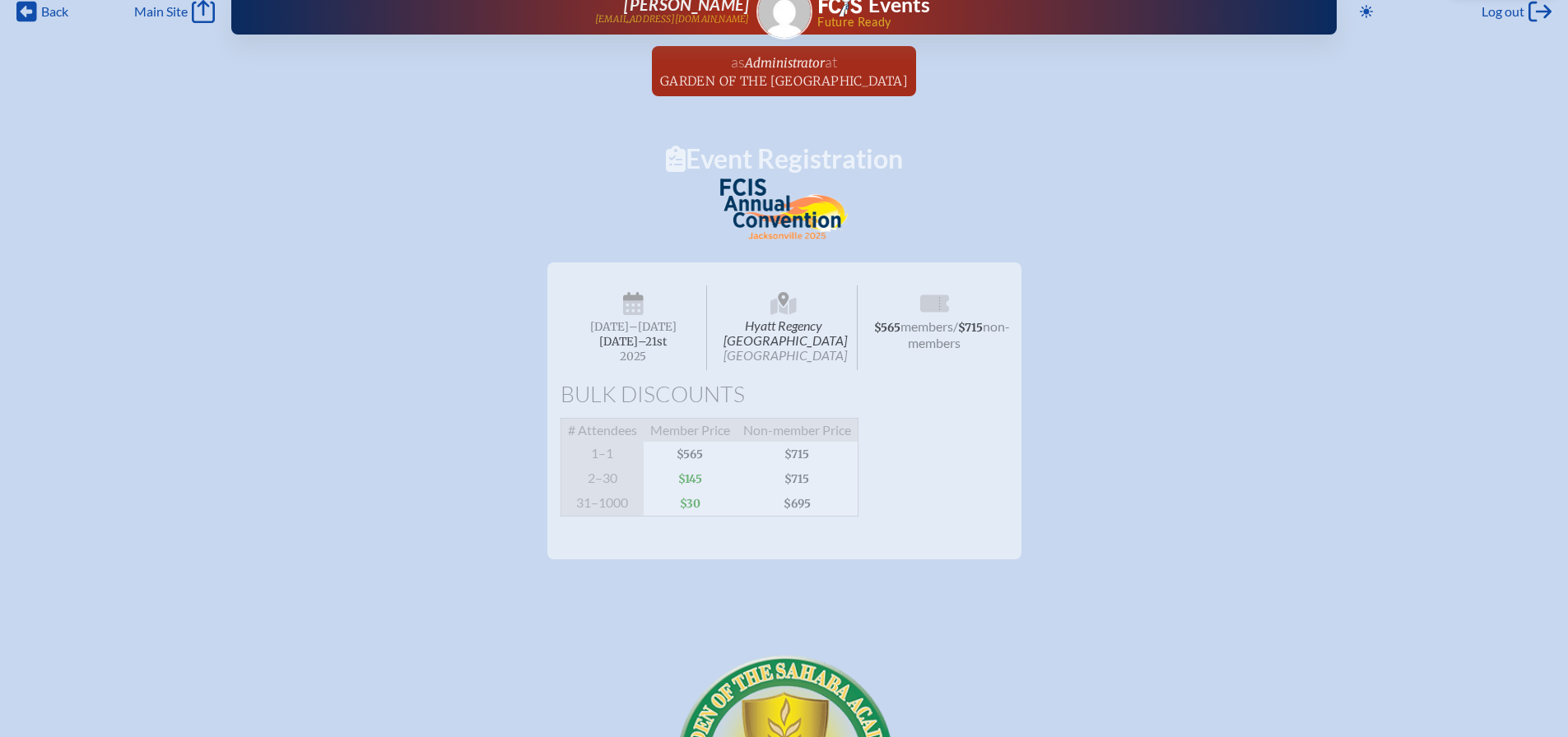
scroll to position [0, 0]
